Goal: Find specific fact: Find specific fact

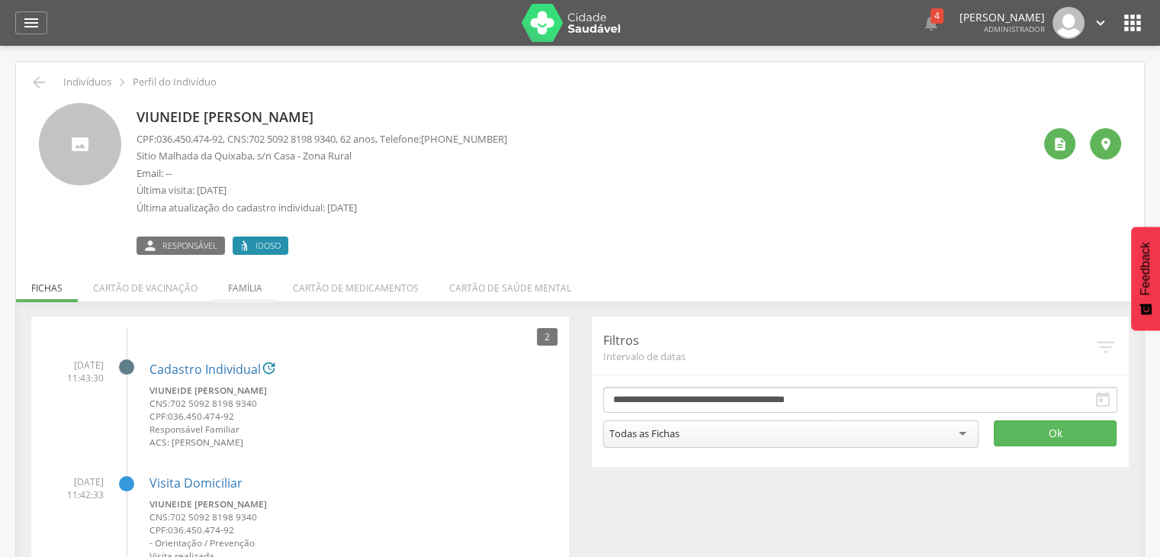
click at [249, 294] on li "Família" at bounding box center [245, 284] width 65 height 36
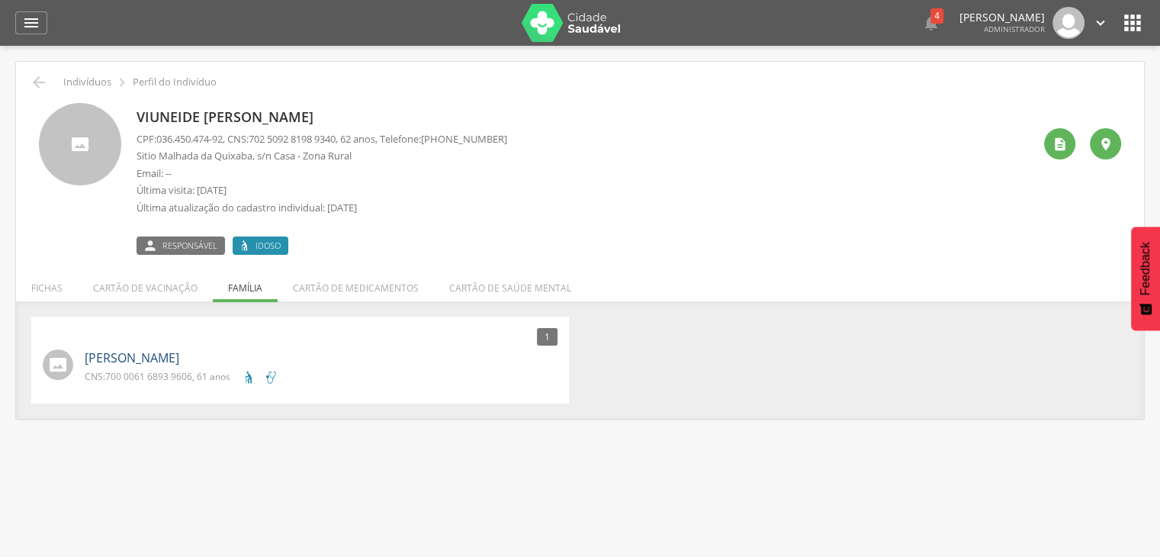
click at [108, 361] on link "[PERSON_NAME]" at bounding box center [132, 358] width 95 height 18
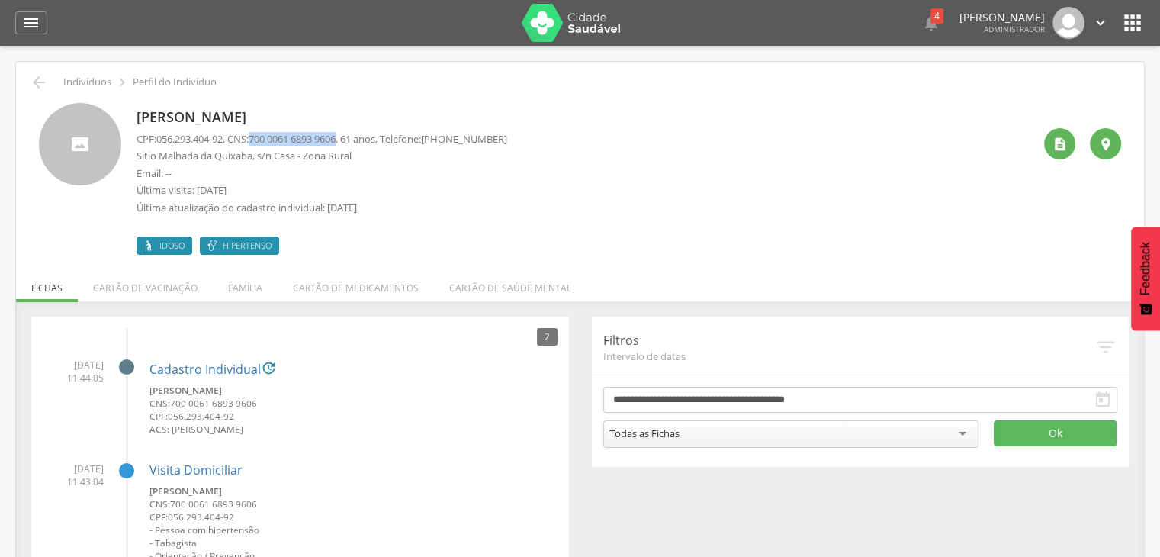
drag, startPoint x: 259, startPoint y: 135, endPoint x: 349, endPoint y: 133, distance: 90.0
click at [336, 133] on span "700 0061 6893 9606" at bounding box center [292, 139] width 87 height 14
copy span "700 0061 6893 9606"
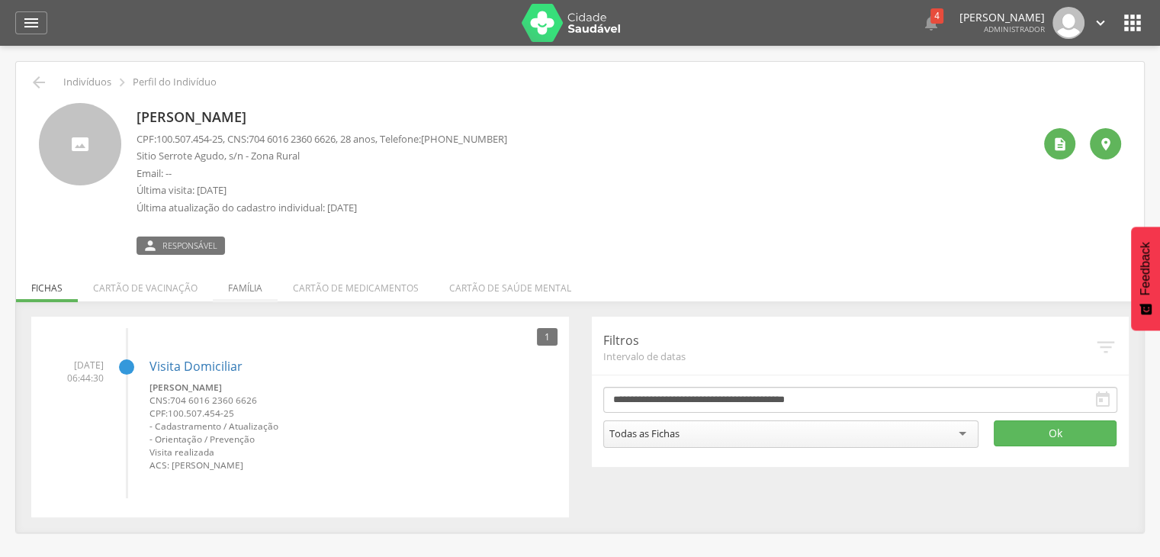
click at [246, 281] on li "Família" at bounding box center [245, 284] width 65 height 36
